Goal: Task Accomplishment & Management: Complete application form

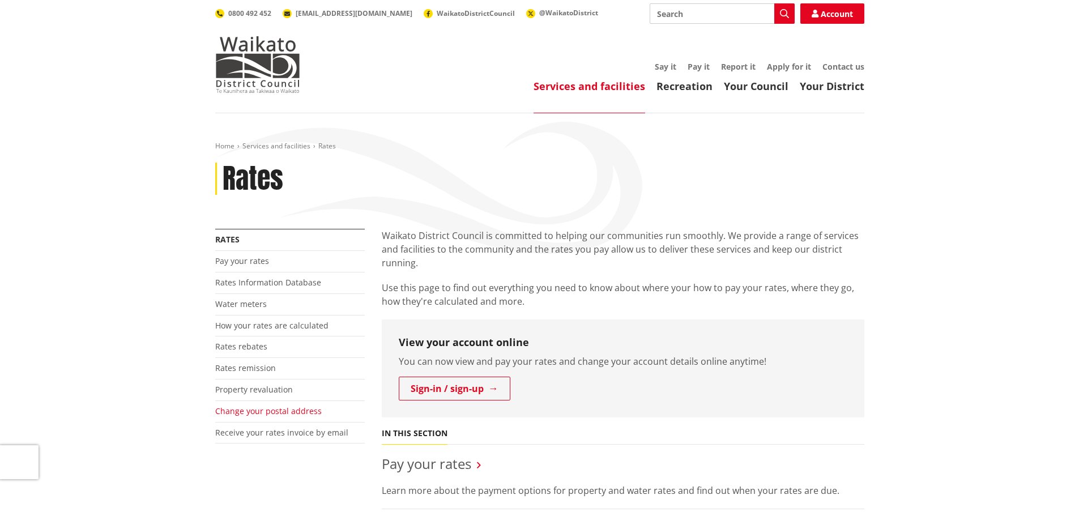
click at [239, 414] on link "Change your postal address" at bounding box center [268, 411] width 107 height 11
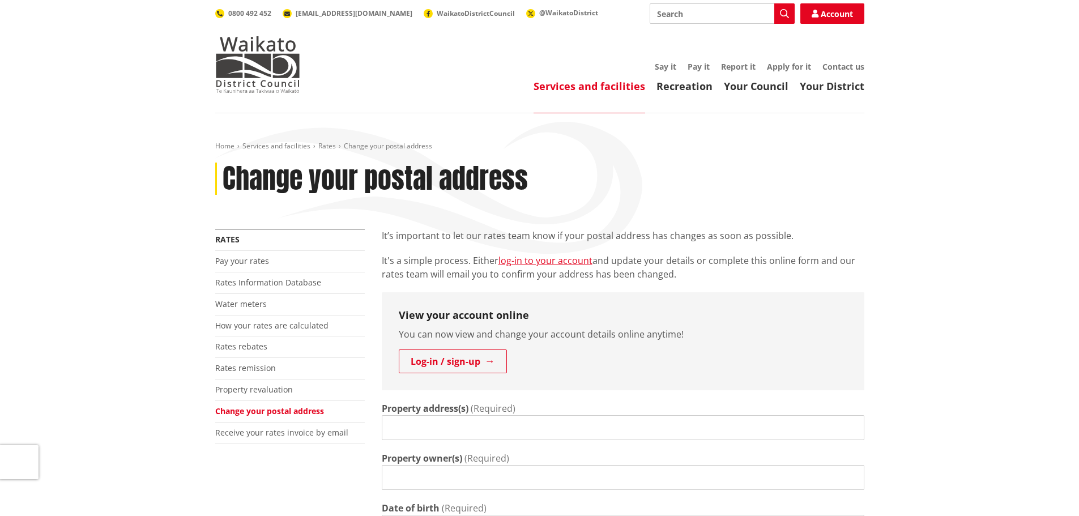
click at [405, 427] on input "Property address(s)" at bounding box center [623, 427] width 483 height 25
type input "Estate [PERSON_NAME] & [PERSON_NAME] [PERSON_NAME]"
click at [407, 480] on input "Property owner(s)" at bounding box center [623, 477] width 483 height 25
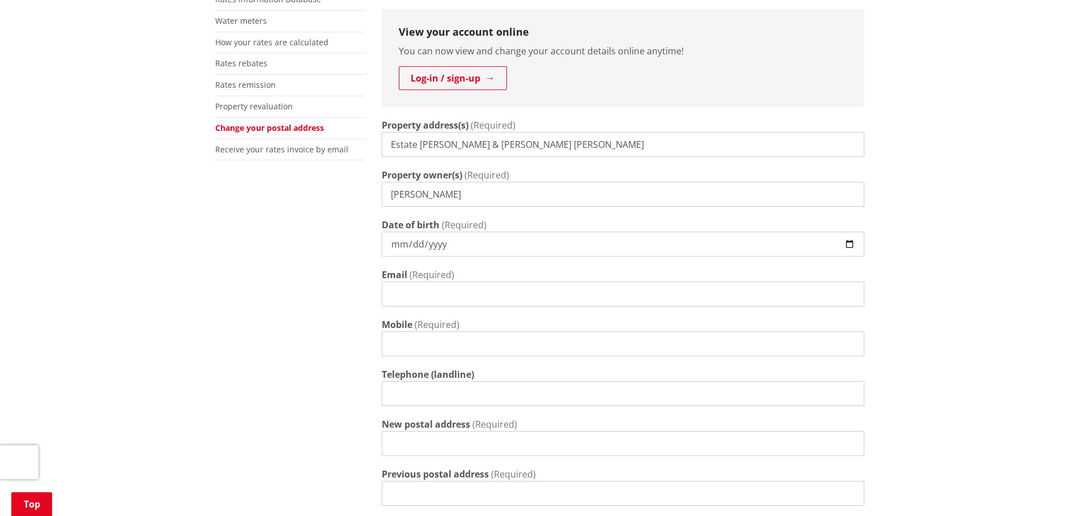
scroll to position [287, 0]
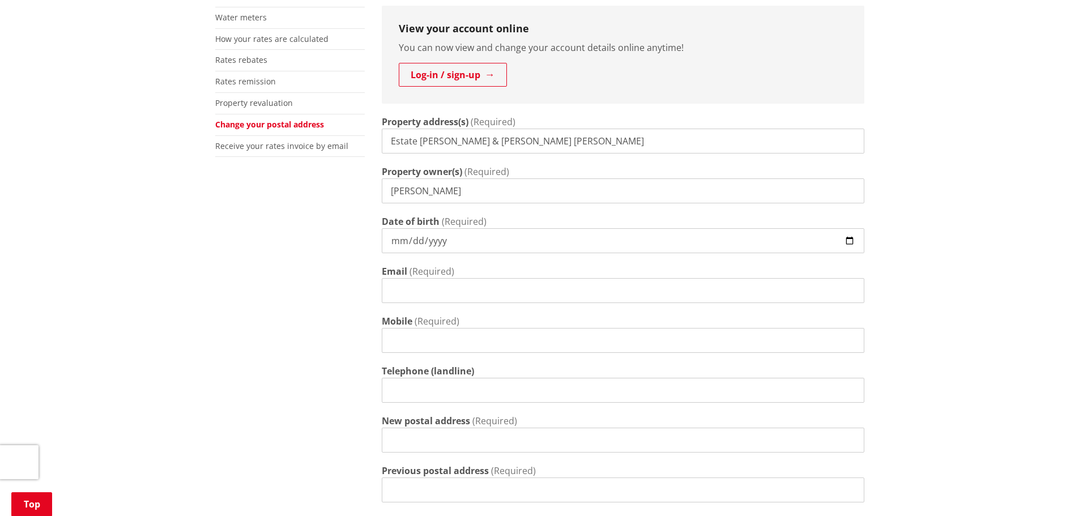
type input "[PERSON_NAME]"
click at [399, 242] on input "Date of birth" at bounding box center [623, 240] width 483 height 25
type input "[DATE]"
click at [402, 294] on input "Email" at bounding box center [623, 290] width 483 height 25
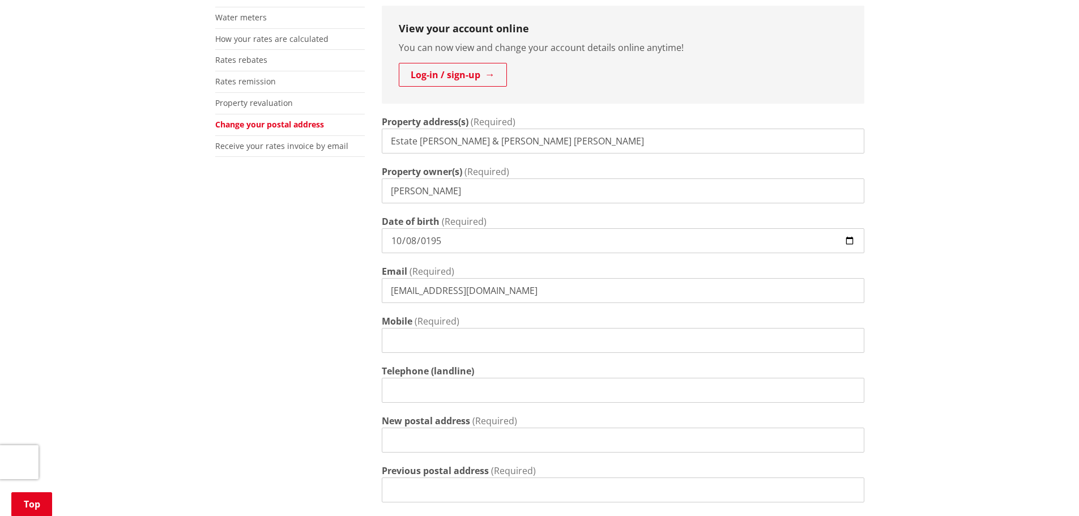
type input "[EMAIL_ADDRESS][DOMAIN_NAME]"
click at [401, 340] on input "Mobile" at bounding box center [623, 340] width 483 height 25
type input "0210363840"
type input "[STREET_ADDRESS][PERSON_NAME]"
click at [418, 391] on input "Telephone (landline)" at bounding box center [623, 390] width 483 height 25
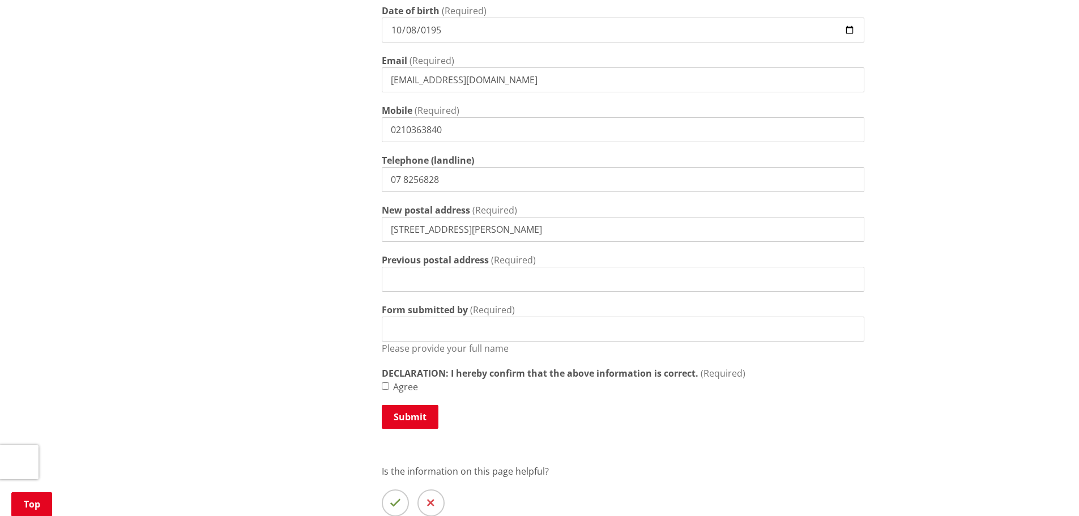
scroll to position [513, 0]
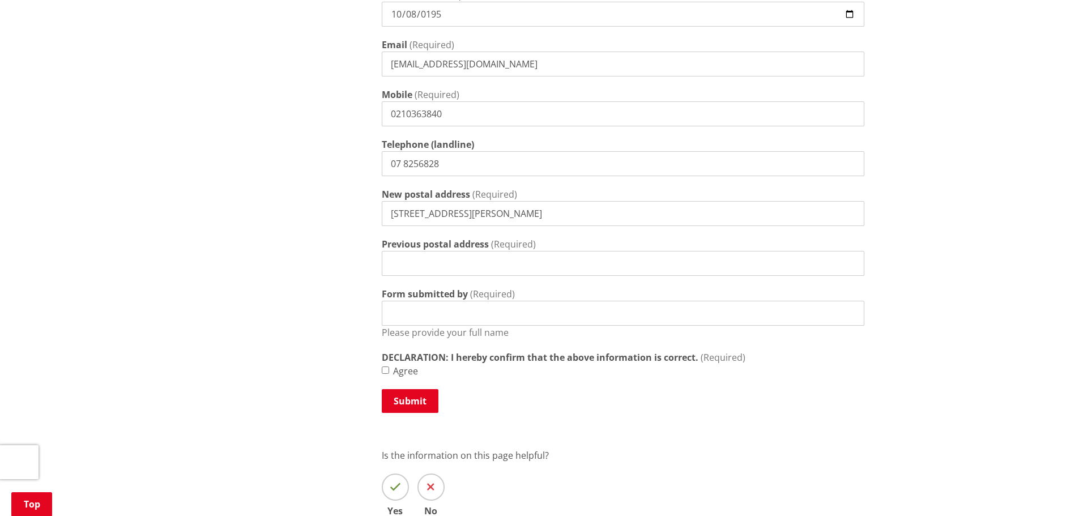
type input "07 8256828"
drag, startPoint x: 476, startPoint y: 210, endPoint x: 359, endPoint y: 206, distance: 117.9
click at [357, 207] on div "More from this section Rates Pay your rates Rates Information Database Water me…" at bounding box center [540, 133] width 666 height 834
type input "[STREET_ADDRESS] [STREET_ADDRESS][PERSON_NAME]"
click at [411, 261] on input "Previous postal address" at bounding box center [623, 263] width 483 height 25
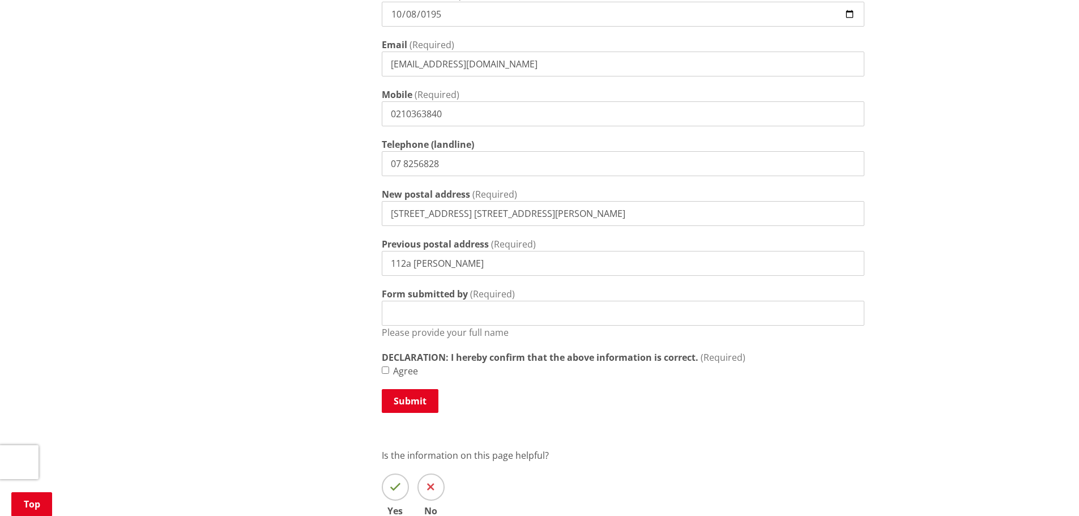
type input "[STREET_ADDRESS][PERSON_NAME][PERSON_NAME]"
click at [441, 314] on input "Form submitted by" at bounding box center [623, 313] width 483 height 25
type input "[PERSON_NAME] [PERSON_NAME]"
click at [384, 369] on input "Agree" at bounding box center [385, 370] width 7 height 7
checkbox input "true"
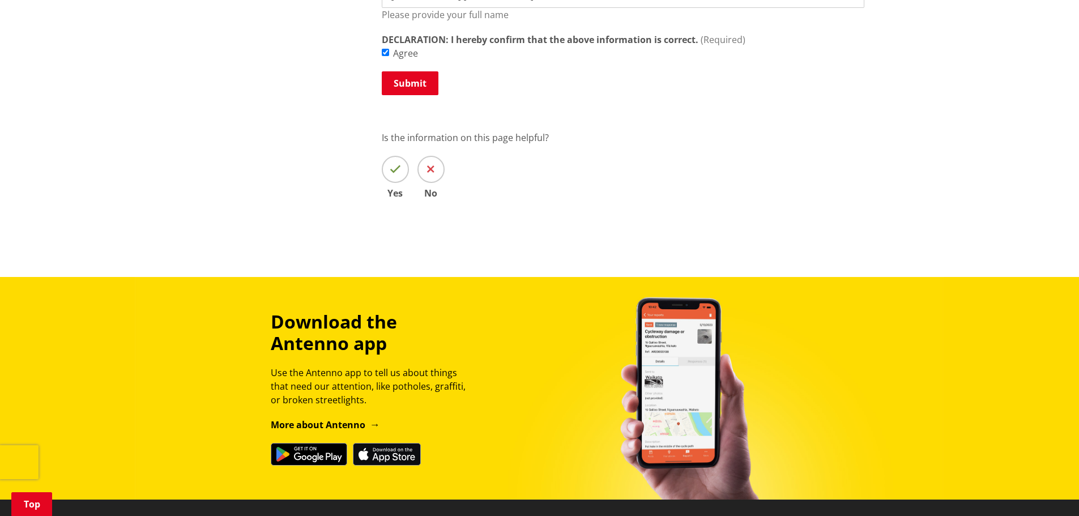
scroll to position [839, 0]
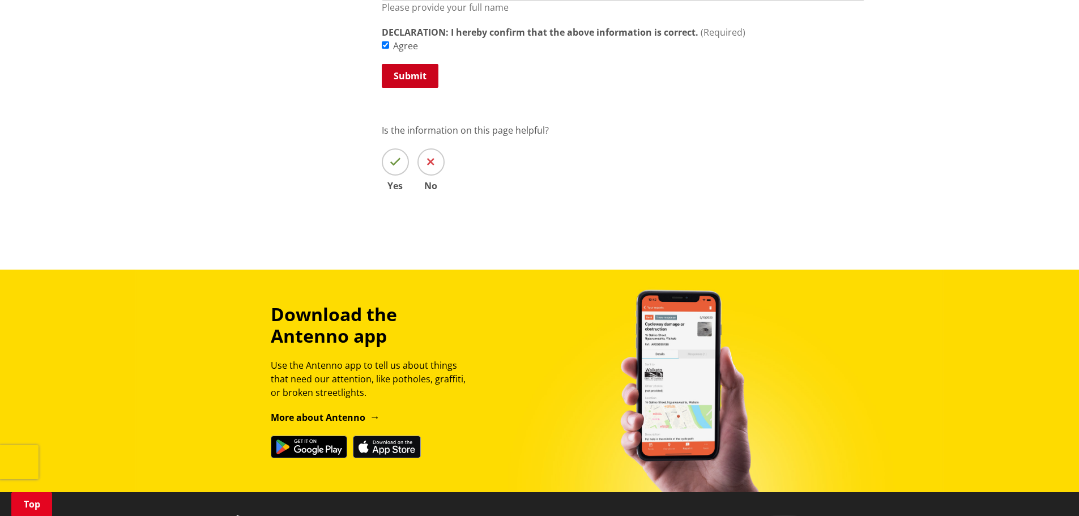
click at [412, 68] on button "Submit" at bounding box center [410, 76] width 57 height 24
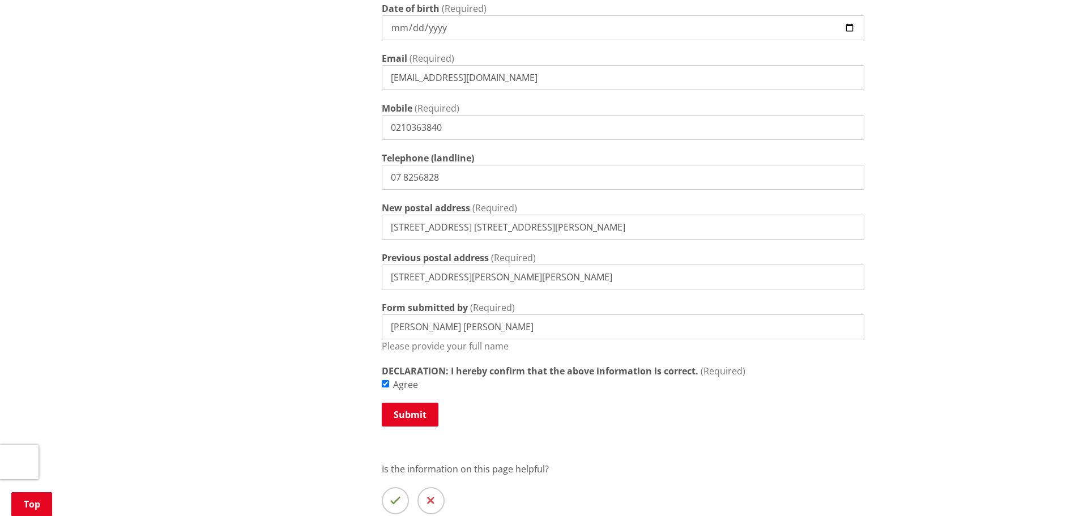
scroll to position [536, 0]
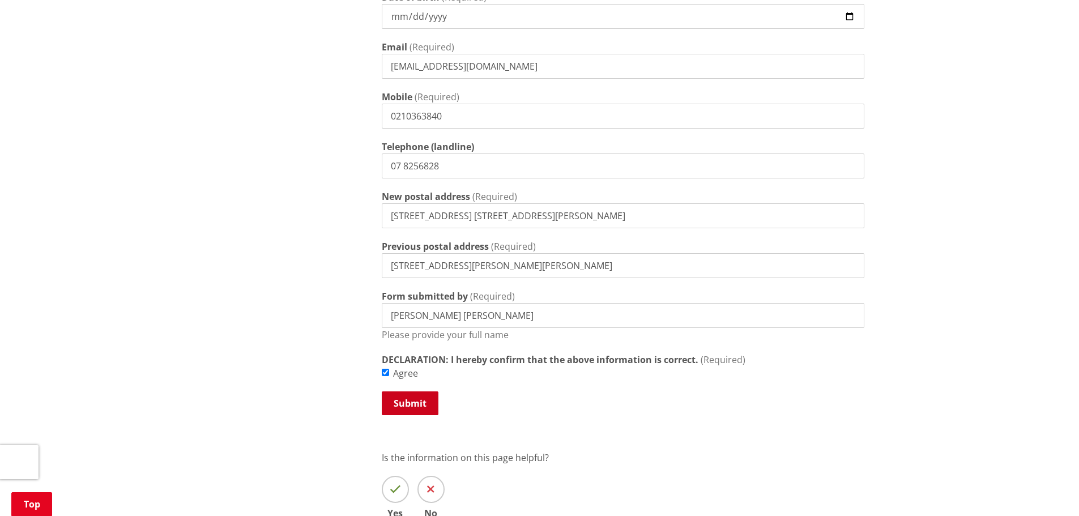
click at [406, 403] on button "Submit" at bounding box center [410, 403] width 57 height 24
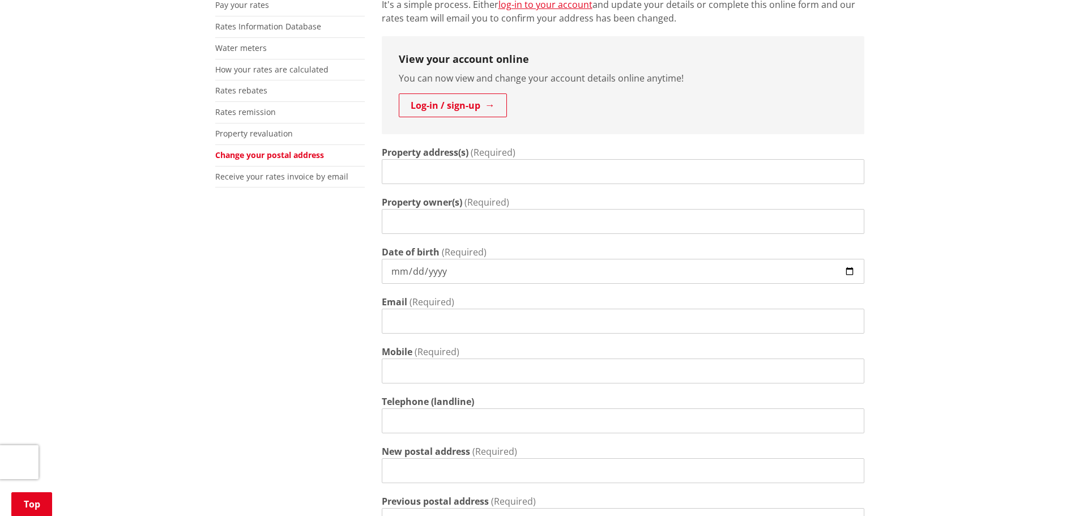
scroll to position [146, 0]
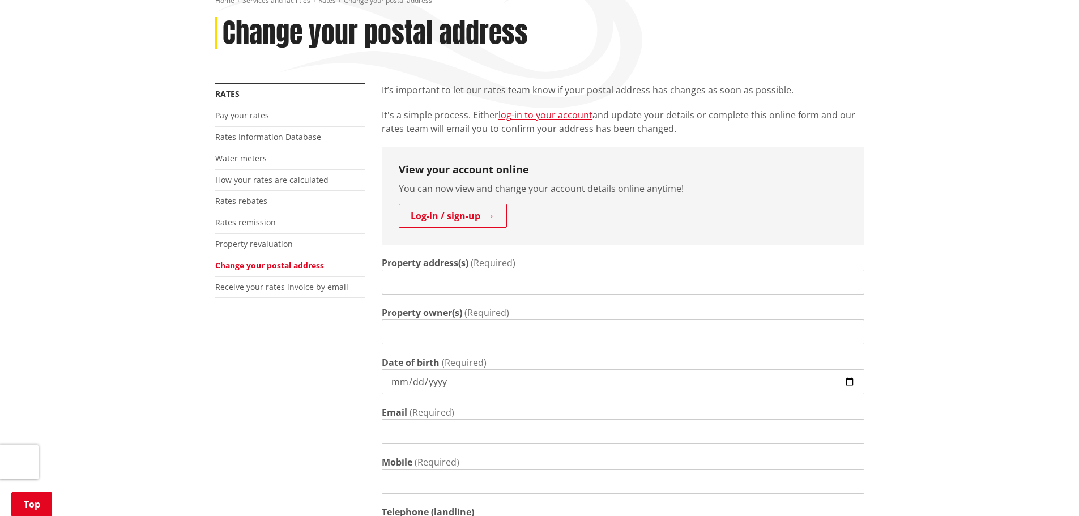
click at [433, 288] on input "Property address(s)" at bounding box center [623, 282] width 483 height 25
type input "Estate [PERSON_NAME] & [PERSON_NAME] [PERSON_NAME]"
click at [401, 337] on input "Property owner(s)" at bounding box center [623, 332] width 483 height 25
type input "[PERSON_NAME]"
click at [440, 390] on input "Date of birth" at bounding box center [623, 381] width 483 height 25
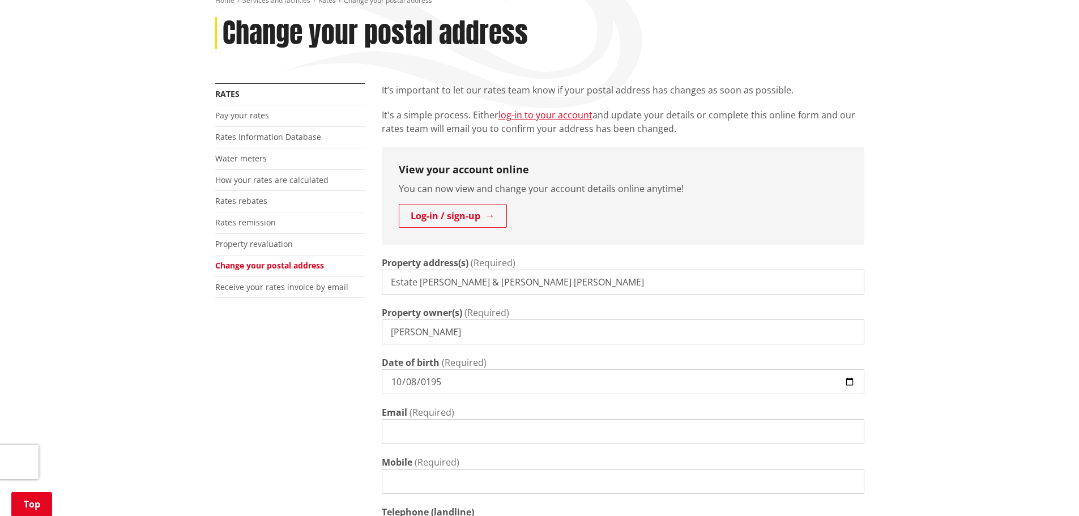
type input "1953-10-08"
click at [419, 431] on input "Email" at bounding box center [623, 431] width 483 height 25
type input "raglandiggers@gmail.com"
type input "0210363840"
type input "112a Newton Road Te Mata Raglan"
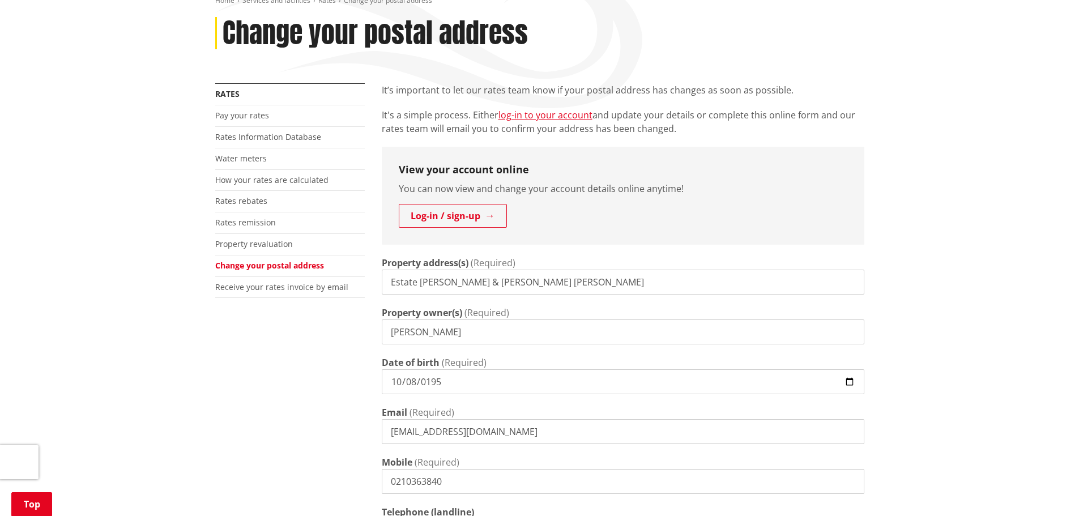
type input "112a Newton Road Te Mata Raglan"
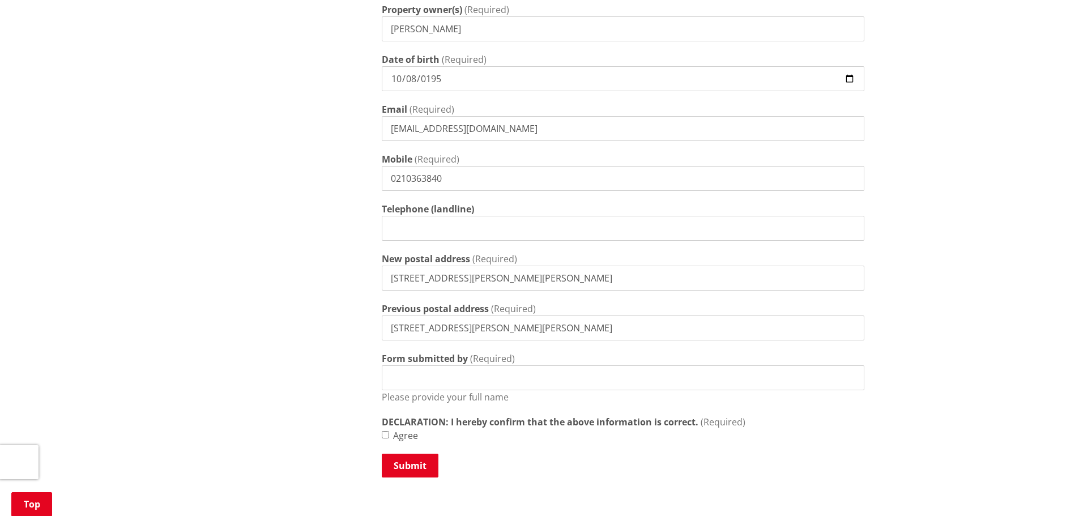
scroll to position [531, 0]
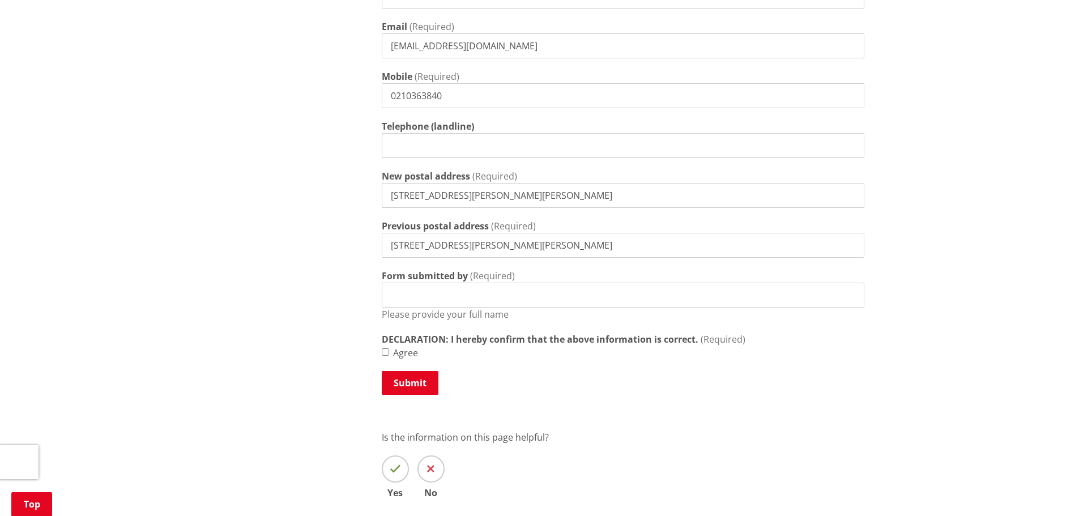
click at [415, 300] on input "Form submitted by" at bounding box center [623, 295] width 483 height 25
type input "Noeline Joy Poolton"
click at [386, 351] on input "Agree" at bounding box center [385, 351] width 7 height 7
checkbox input "true"
click at [422, 382] on button "Submit" at bounding box center [410, 383] width 57 height 24
